Goal: Find specific page/section: Find specific page/section

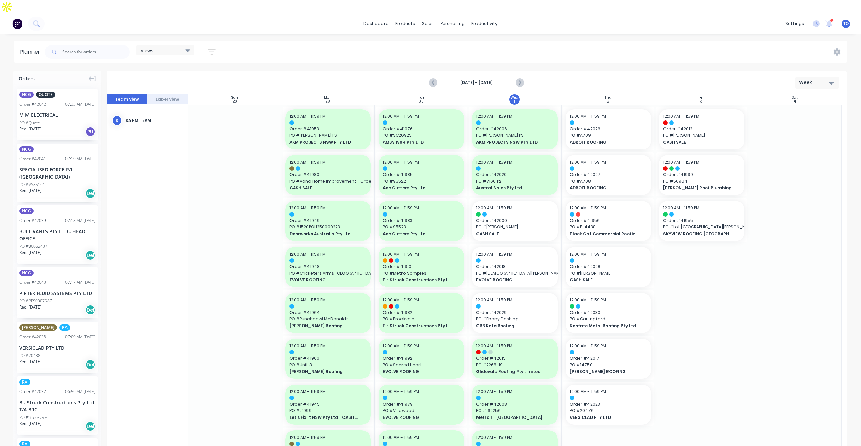
scroll to position [68, 0]
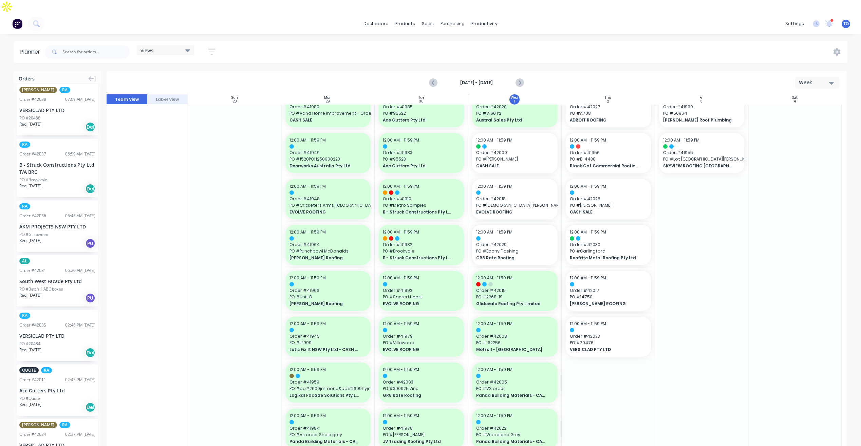
click at [104, 93] on div "Orders NCG QUOTE Order # 42042 07:33 AM 01/10/25 M M ELECTRICAL PO #Quote Req. …" at bounding box center [430, 265] width 861 height 388
click at [98, 106] on div "NCG QUOTE Order # 42042 07:33 AM 01/10/25 M M ELECTRICAL PO #Quote Req. 01/10/2…" at bounding box center [57, 266] width 88 height 365
click at [98, 45] on input "text" at bounding box center [95, 52] width 67 height 14
click at [705, 135] on div "12:00 AM - 11:59 PM Order # 41955 PO # Lot 2A Archbold RD SKYVIEW ROOFING AUSTR…" at bounding box center [701, 153] width 85 height 40
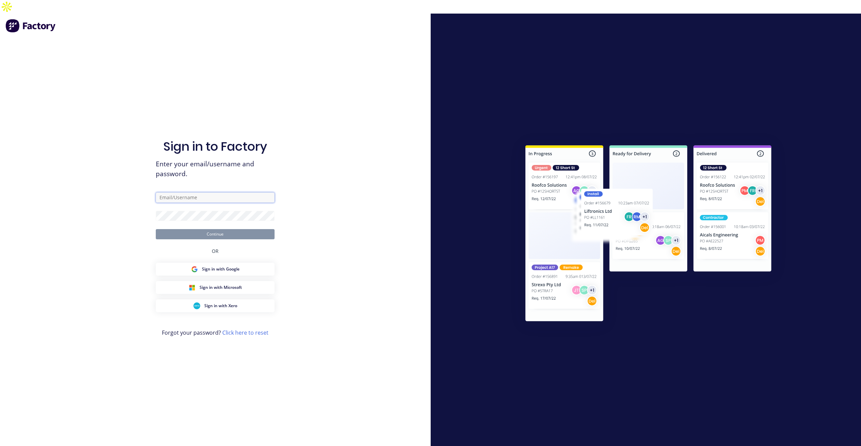
type input "tobias@vilno.com.au"
click at [249, 229] on button "Continue" at bounding box center [215, 234] width 119 height 10
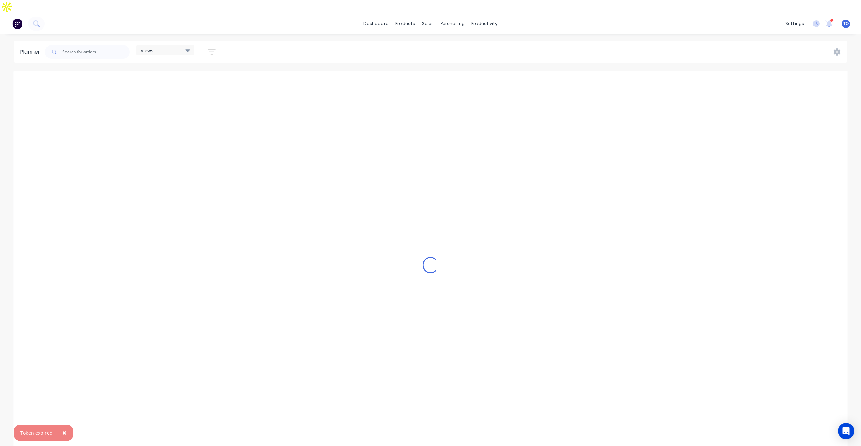
scroll to position [0, 869]
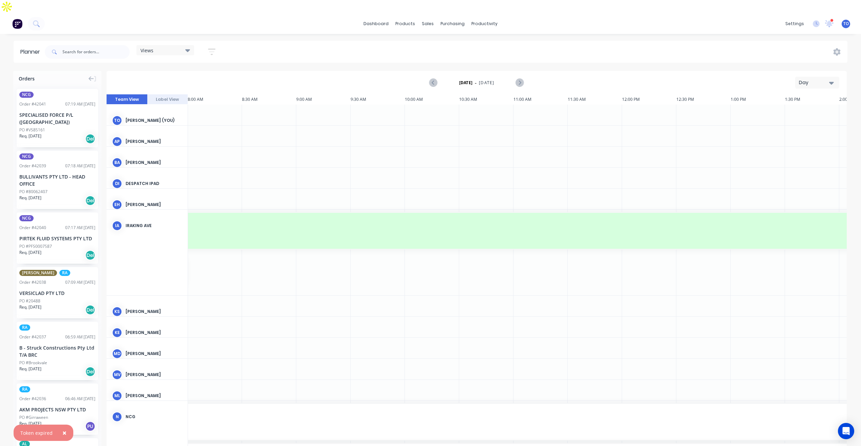
click at [817, 79] on div "Day" at bounding box center [814, 82] width 31 height 7
click at [789, 108] on div "Week" at bounding box center [805, 115] width 67 height 14
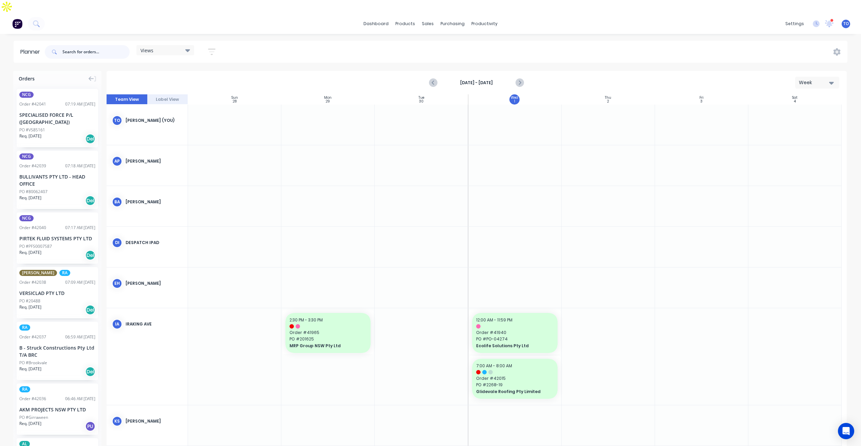
click at [83, 45] on input "text" at bounding box center [95, 52] width 67 height 14
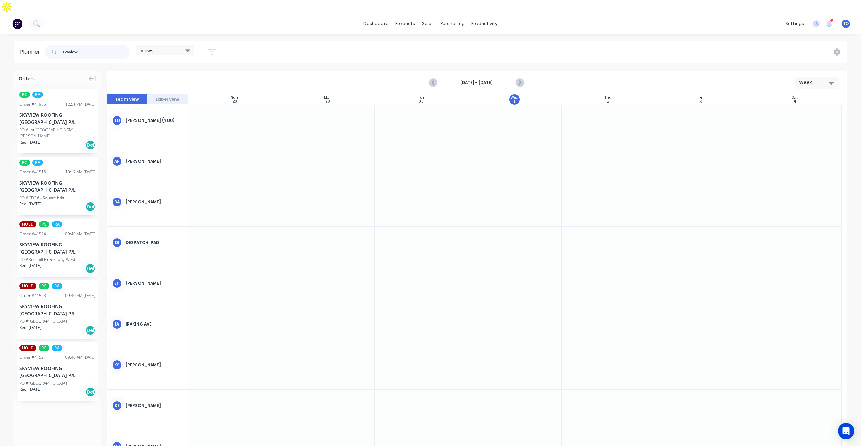
type input "skyview"
click at [42, 111] on div "SKYVIEW ROOFING [GEOGRAPHIC_DATA] P/L" at bounding box center [57, 118] width 76 height 14
